Goal: Information Seeking & Learning: Learn about a topic

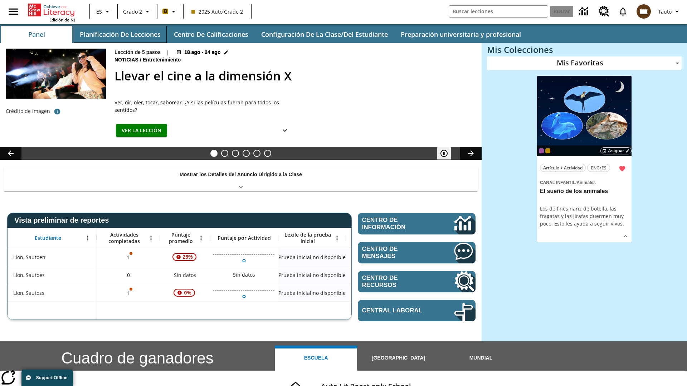
click at [120, 34] on button "Planificación de lecciones" at bounding box center [120, 34] width 93 height 17
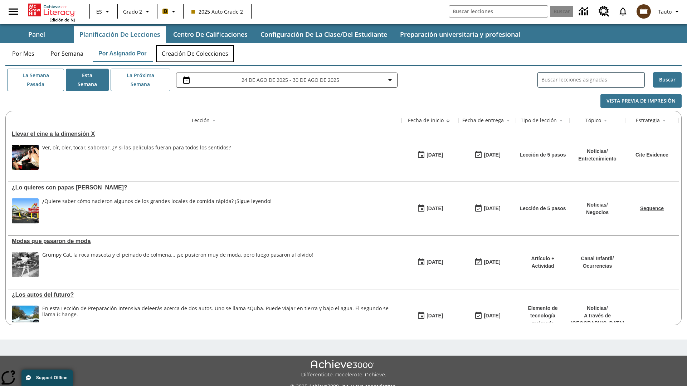
click at [195, 54] on button "Creación de colecciones" at bounding box center [195, 53] width 78 height 17
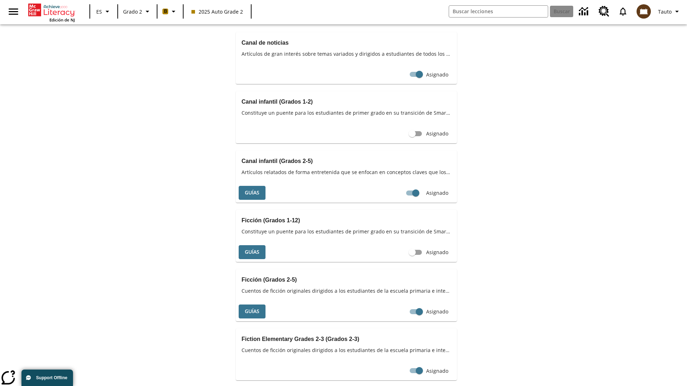
scroll to position [302, 0]
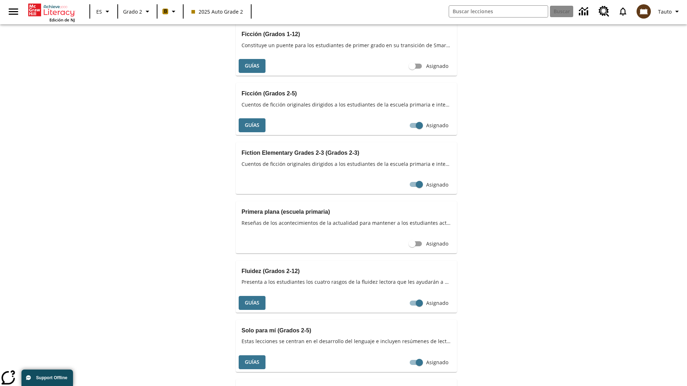
click at [406, 14] on input "Asignado" at bounding box center [419, 7] width 41 height 14
checkbox input "false"
